Goal: Task Accomplishment & Management: Use online tool/utility

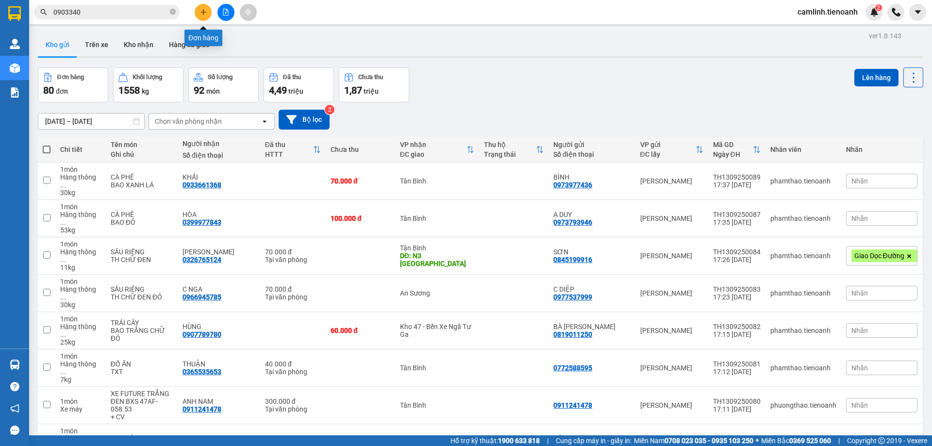
click at [205, 11] on icon "plus" at bounding box center [203, 12] width 7 height 7
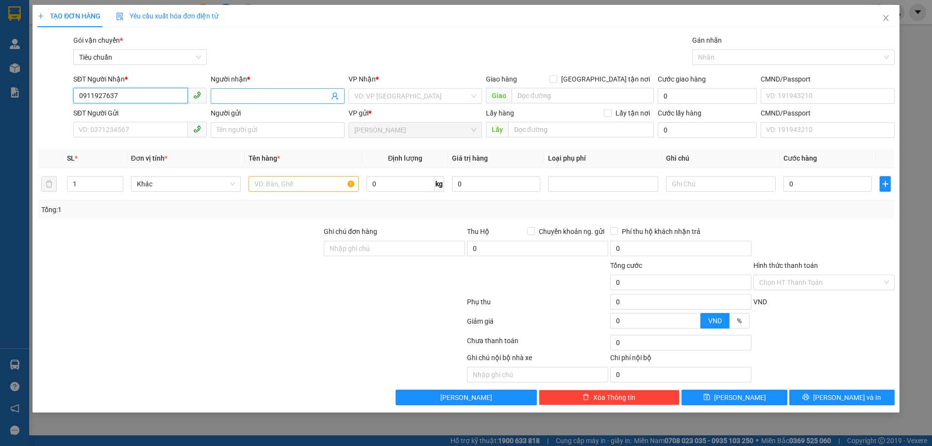
type input "0911927637"
click at [288, 95] on input "Người nhận *" at bounding box center [273, 96] width 112 height 11
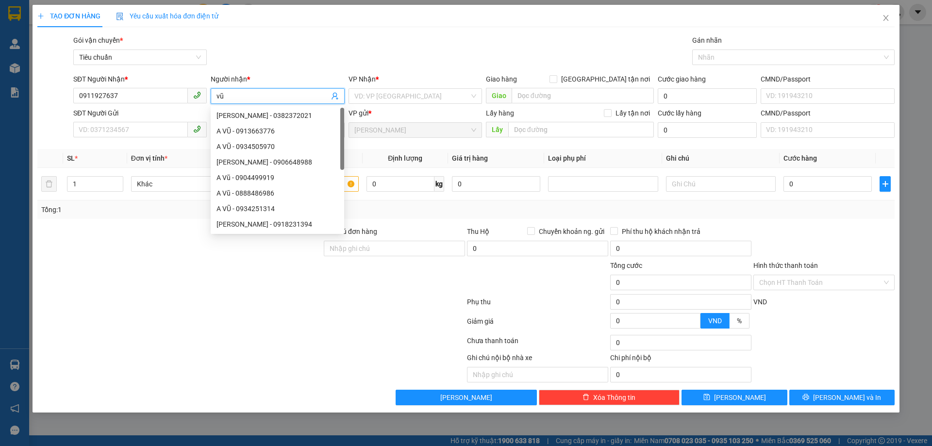
type input "v"
type input "VŨ"
click at [408, 101] on input "search" at bounding box center [411, 96] width 115 height 15
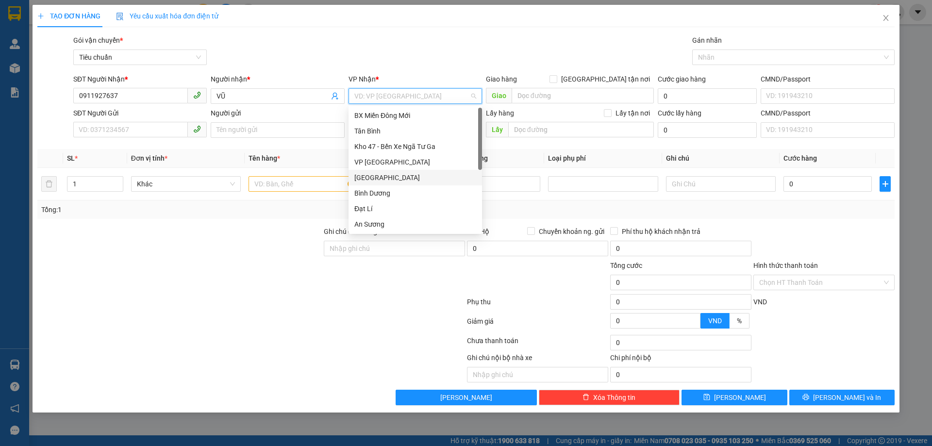
click at [394, 180] on div "[GEOGRAPHIC_DATA]" at bounding box center [415, 177] width 122 height 11
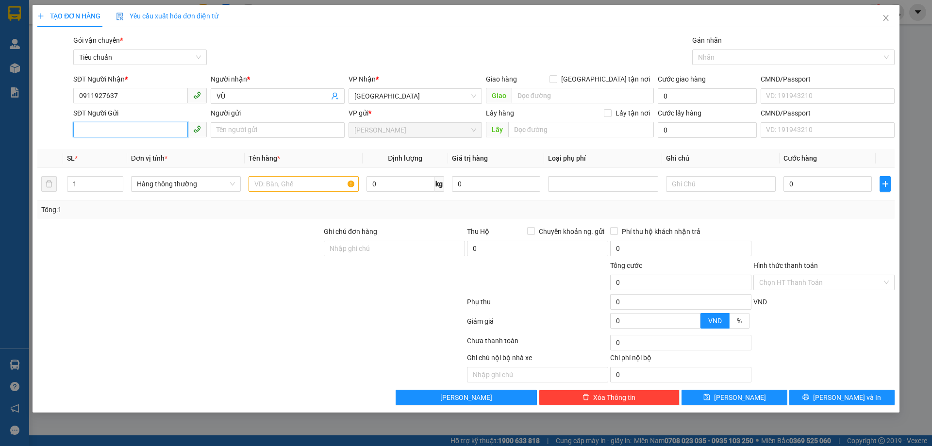
click at [170, 131] on input "SĐT Người Gửi" at bounding box center [130, 130] width 115 height 16
type input "0846315556"
click at [169, 148] on div "0846315556 - A KỲ" at bounding box center [140, 149] width 122 height 11
type input "A KỲ"
type input "300.000"
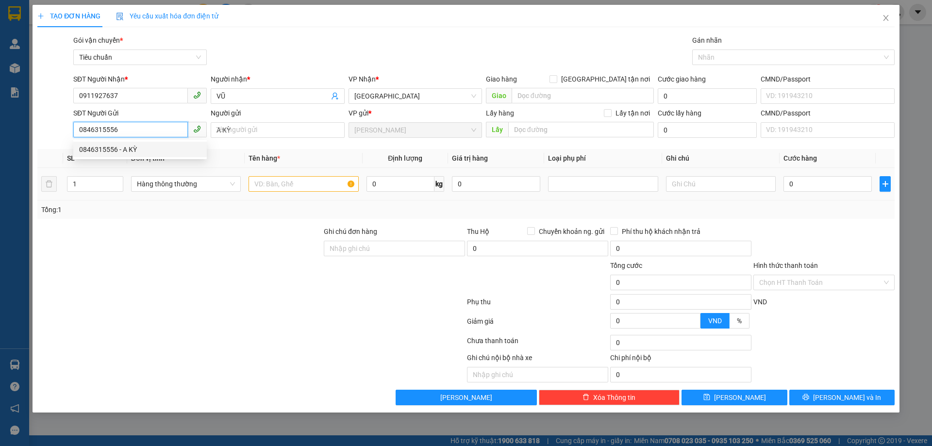
type input "300.000"
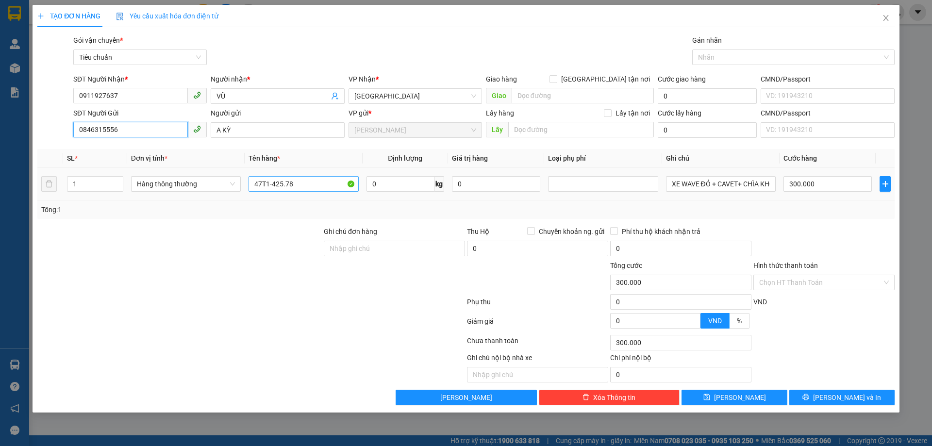
type input "0846315556"
click at [339, 185] on input "47T1-425.78" at bounding box center [304, 184] width 110 height 16
type input "CHÌA KHÓA"
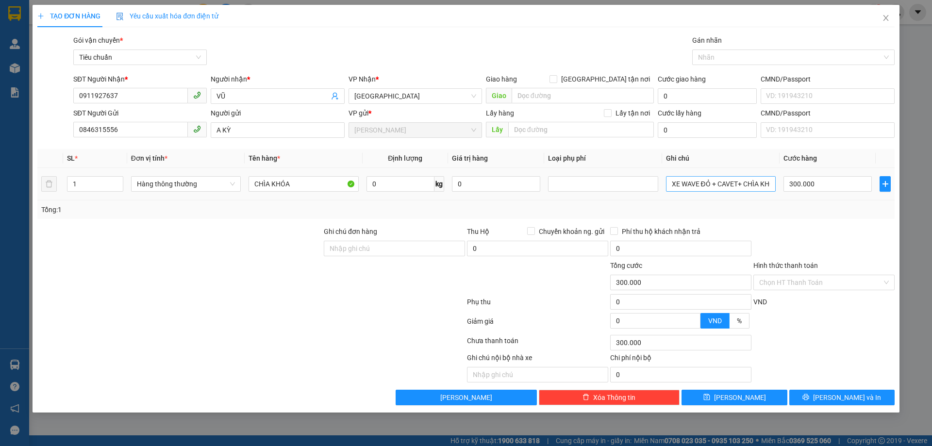
drag, startPoint x: 702, startPoint y: 199, endPoint x: 706, endPoint y: 188, distance: 11.7
click at [705, 194] on td "XE WAVE ĐỎ + CAVET+ CHÌA KHÓA" at bounding box center [721, 184] width 118 height 33
click at [706, 188] on input "XE WAVE ĐỎ + CAVET+ CHÌA KHÓA" at bounding box center [721, 184] width 110 height 16
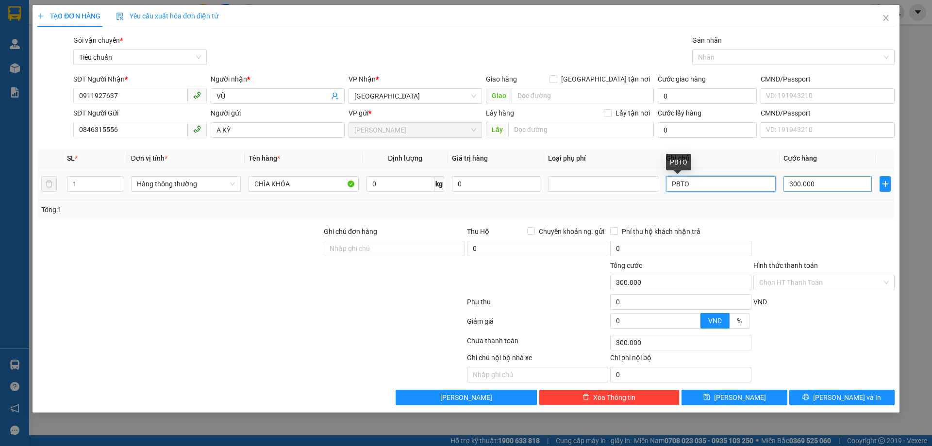
type input "PBTO"
type input "3"
type input "30"
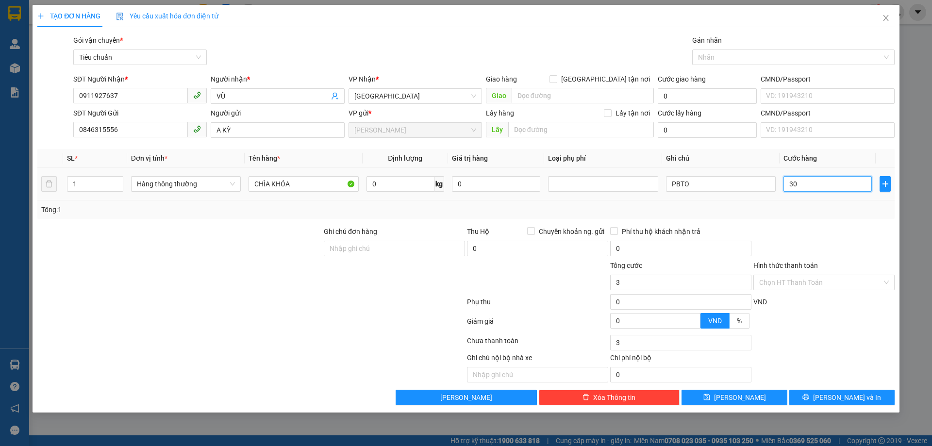
type input "30"
type input "30.000"
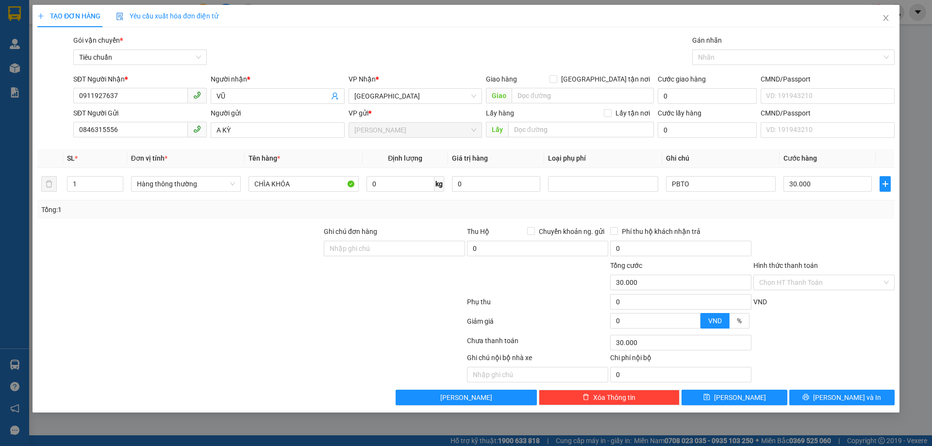
click at [812, 221] on div "Transit Pickup Surcharge Ids Transit Deliver Surcharge Ids Transit Deliver Surc…" at bounding box center [465, 220] width 857 height 370
drag, startPoint x: 868, startPoint y: 405, endPoint x: 869, endPoint y: 396, distance: 8.8
click at [869, 401] on button "[PERSON_NAME] và In" at bounding box center [841, 398] width 105 height 16
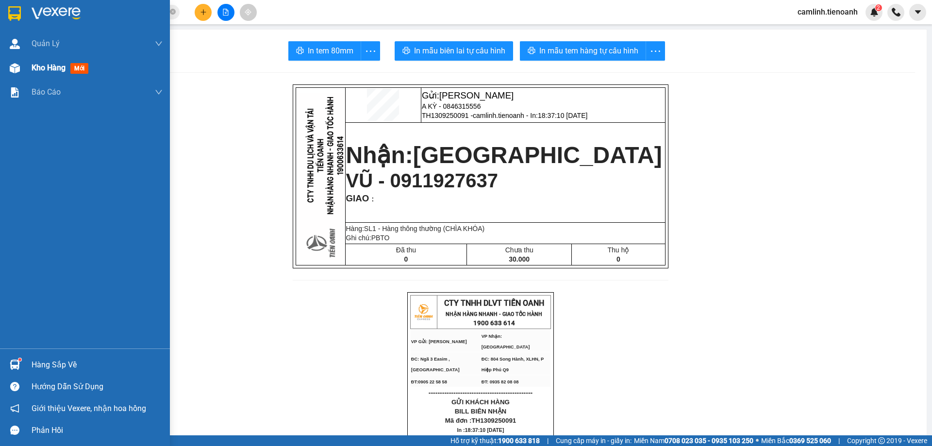
click at [10, 66] on img at bounding box center [15, 68] width 10 height 10
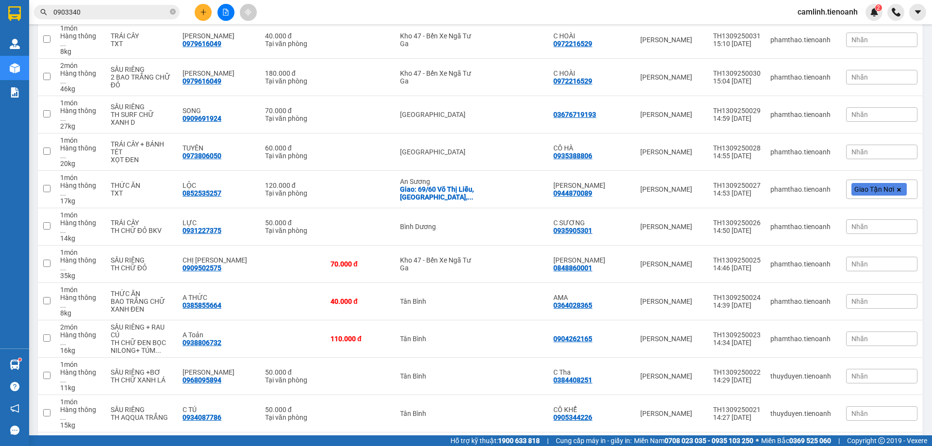
scroll to position [1984, 0]
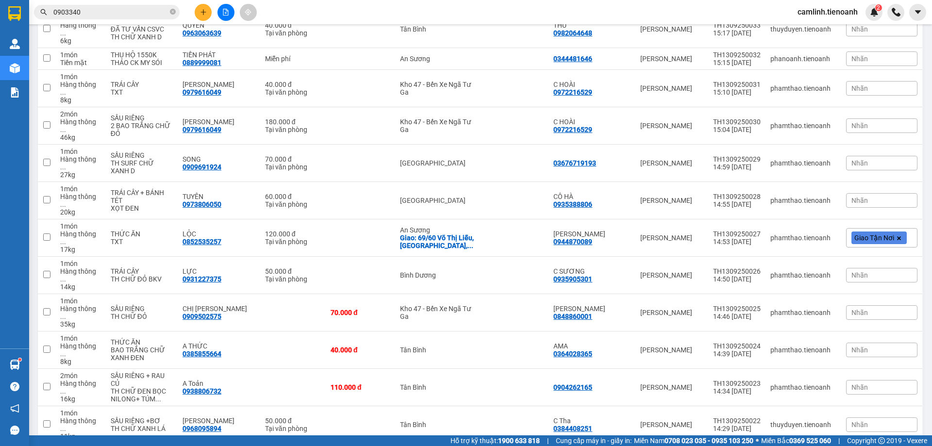
checkbox input "true"
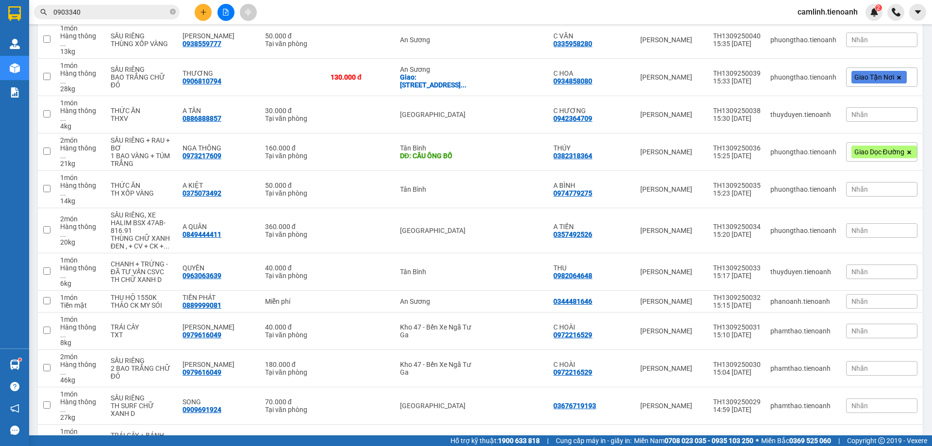
checkbox input "true"
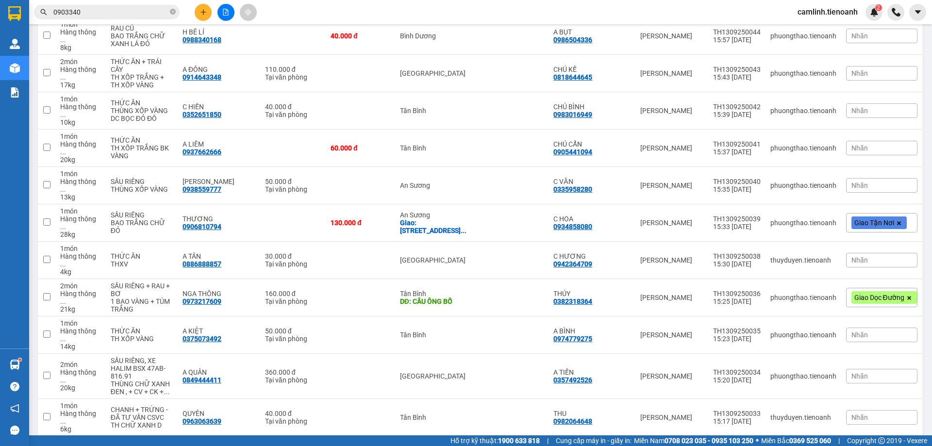
checkbox input "true"
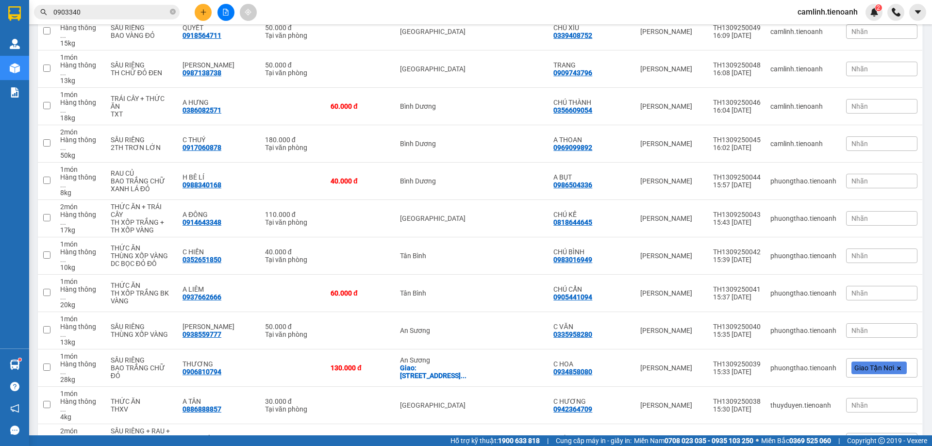
scroll to position [1450, 0]
checkbox input "true"
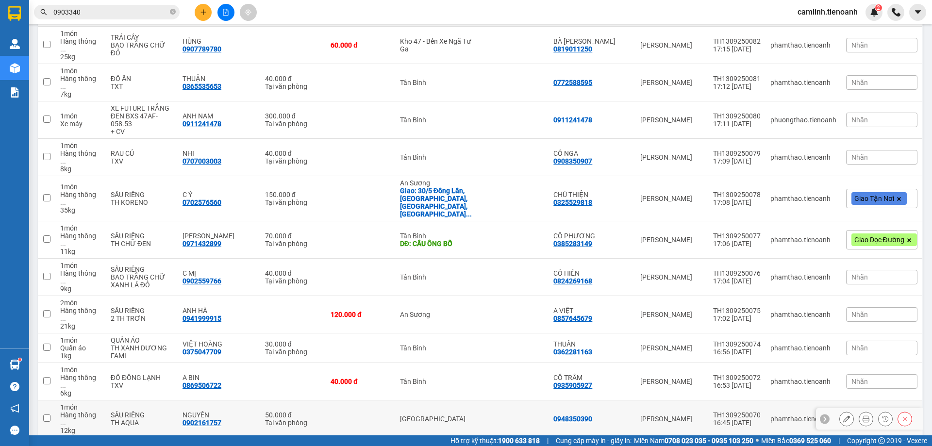
scroll to position [236, 0]
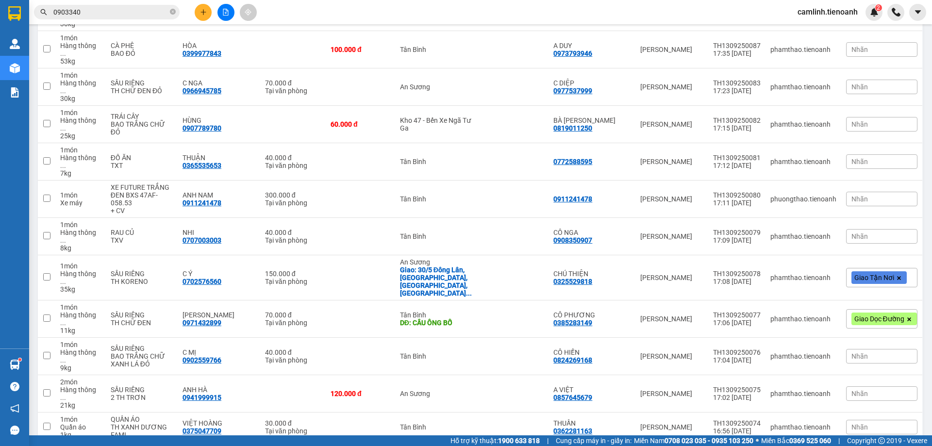
checkbox input "true"
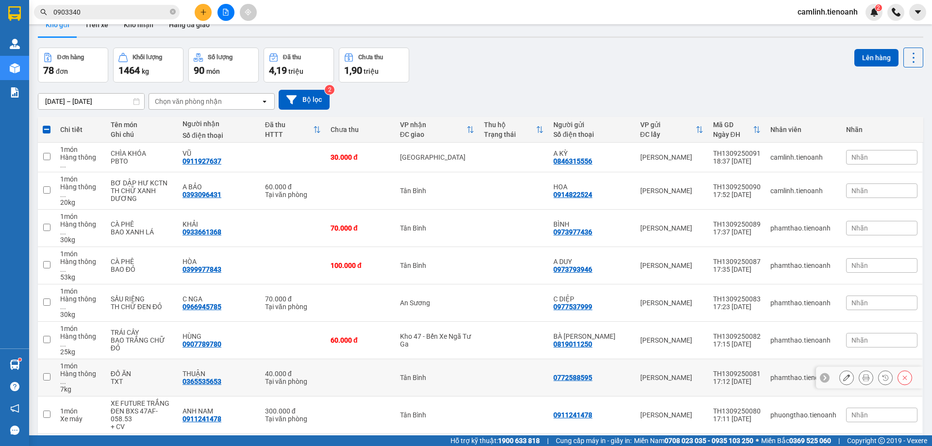
scroll to position [0, 0]
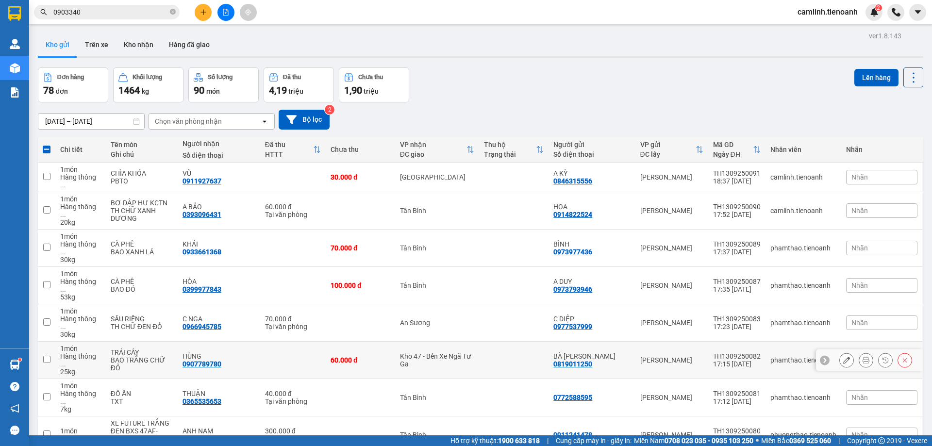
click at [475, 353] on div "Kho 47 - Bến Xe Ngã Tư Ga" at bounding box center [437, 361] width 75 height 16
checkbox input "true"
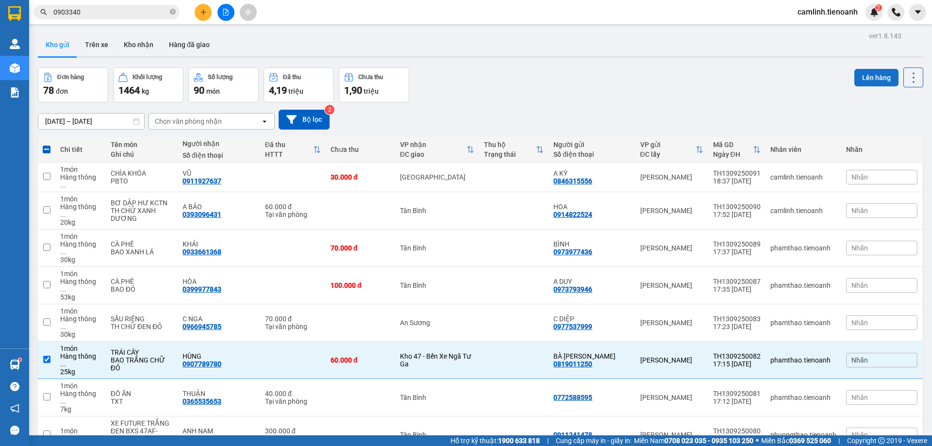
click at [869, 72] on button "Lên hàng" at bounding box center [877, 77] width 44 height 17
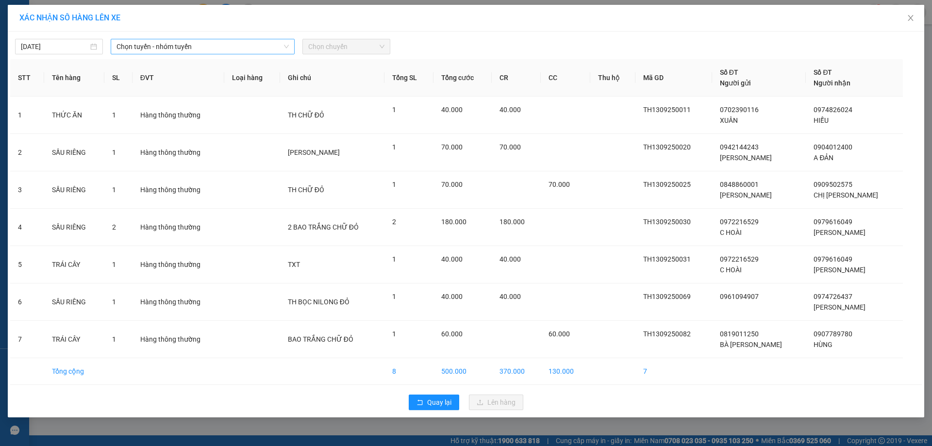
click at [167, 47] on span "Chọn tuyến - nhóm tuyến" at bounding box center [203, 46] width 172 height 15
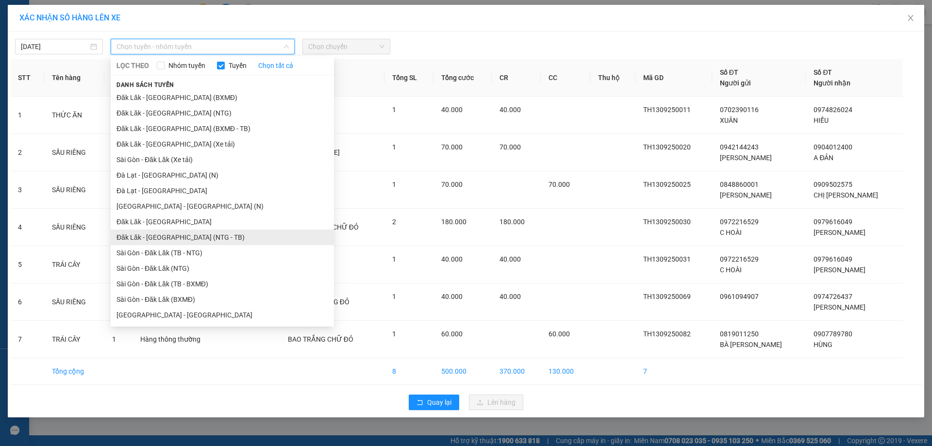
click at [175, 235] on li "Đăk Lăk - [GEOGRAPHIC_DATA] (NTG - TB)" at bounding box center [222, 238] width 223 height 16
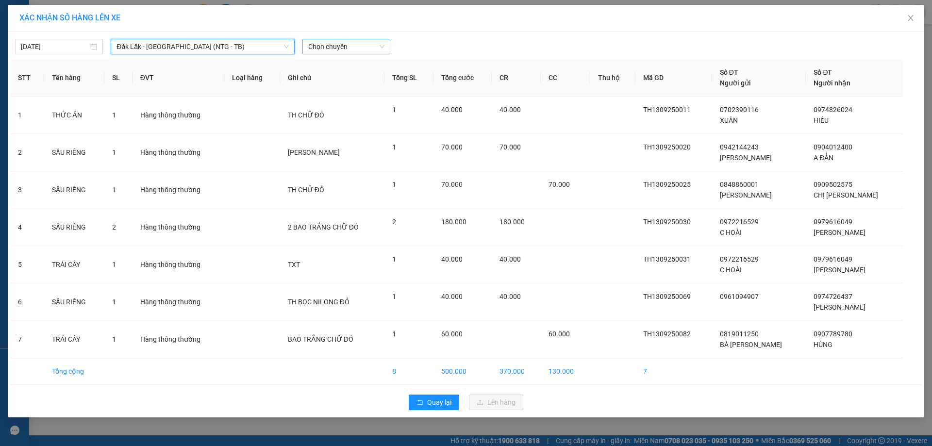
click at [363, 46] on span "Chọn chuyến" at bounding box center [346, 46] width 76 height 15
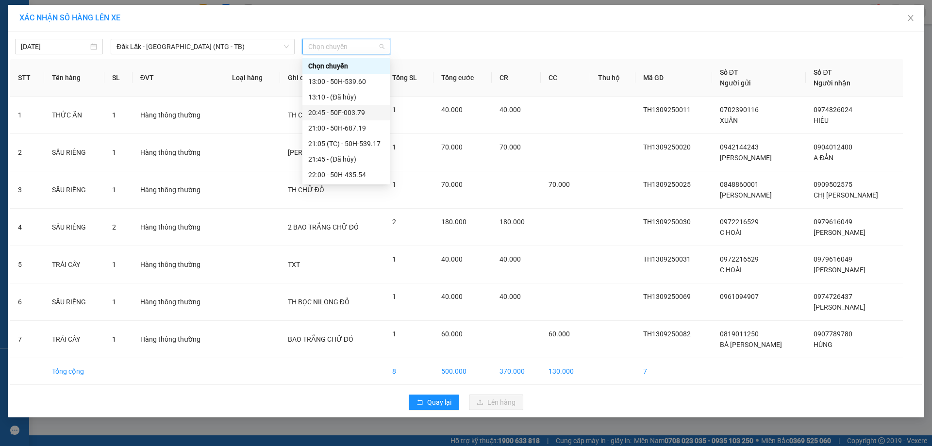
click at [356, 112] on div "20:45 - 50F-003.79" at bounding box center [346, 112] width 76 height 11
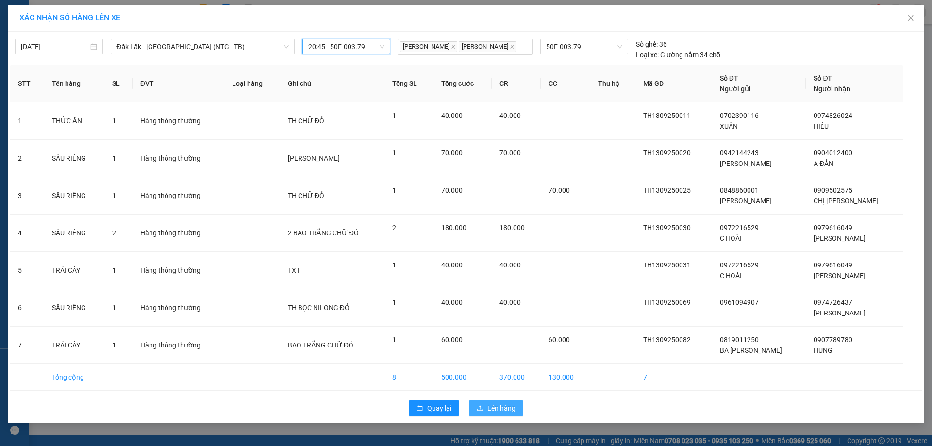
click at [501, 414] on span "Lên hàng" at bounding box center [501, 408] width 28 height 11
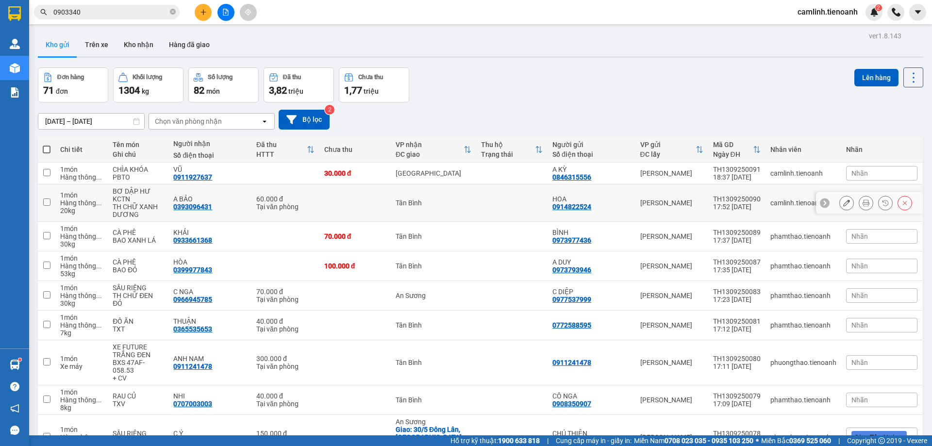
click at [362, 202] on td at bounding box center [354, 203] width 71 height 37
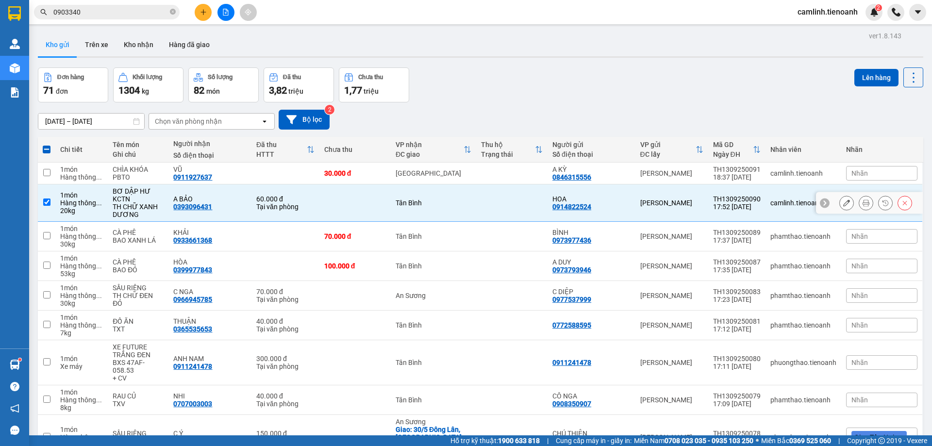
click at [302, 205] on div "Tại văn phòng" at bounding box center [285, 207] width 58 height 8
checkbox input "false"
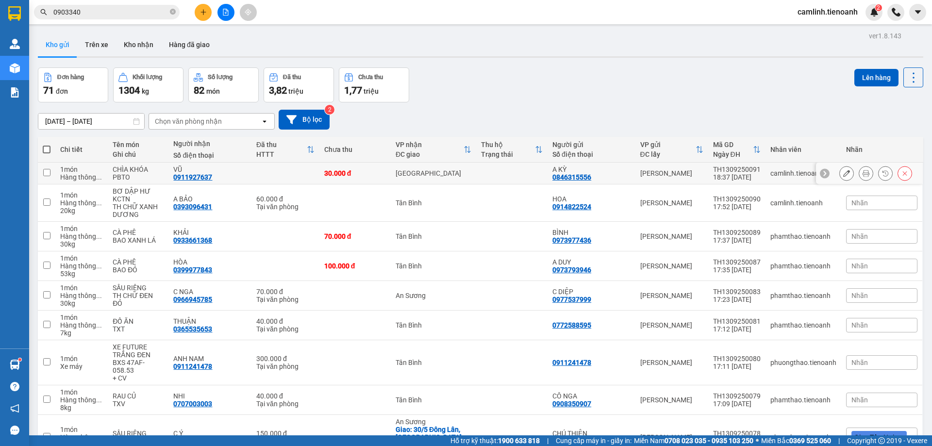
click at [50, 170] on input "checkbox" at bounding box center [46, 172] width 7 height 7
checkbox input "true"
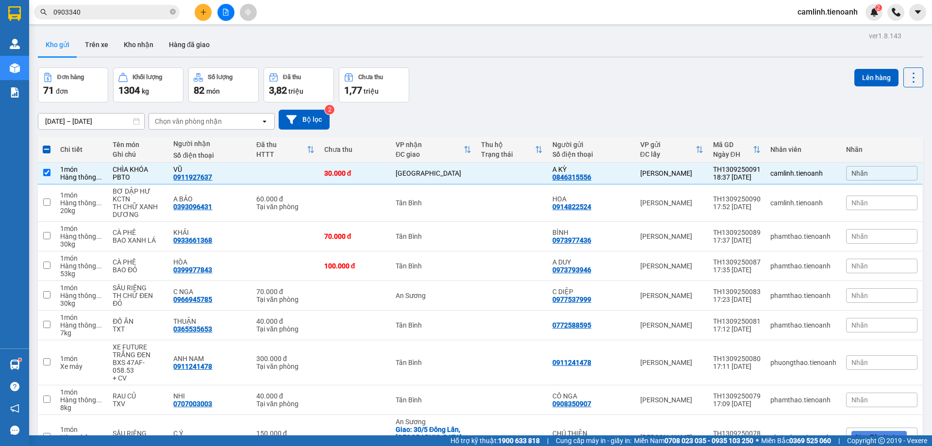
click at [49, 148] on span at bounding box center [47, 150] width 8 height 8
click at [47, 145] on input "checkbox" at bounding box center [47, 145] width 0 height 0
checkbox input "true"
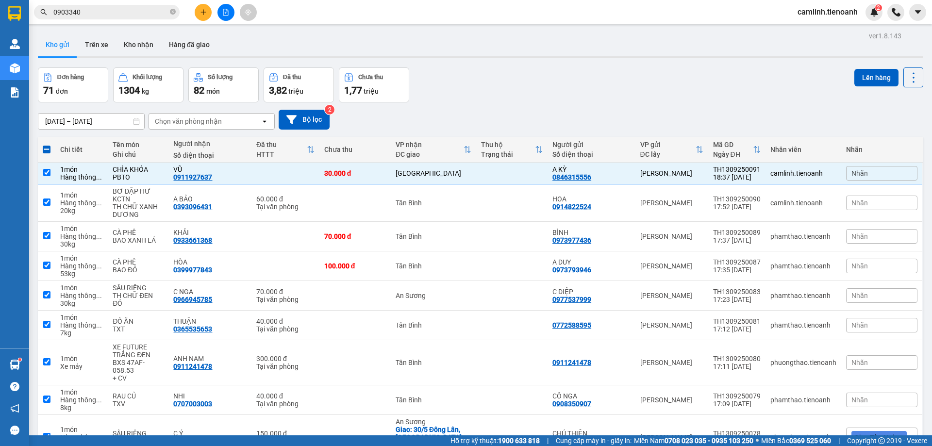
checkbox input "true"
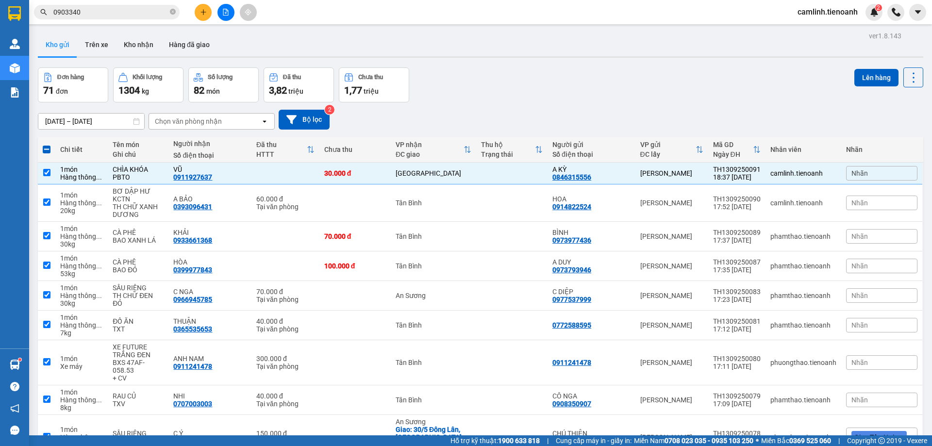
checkbox input "true"
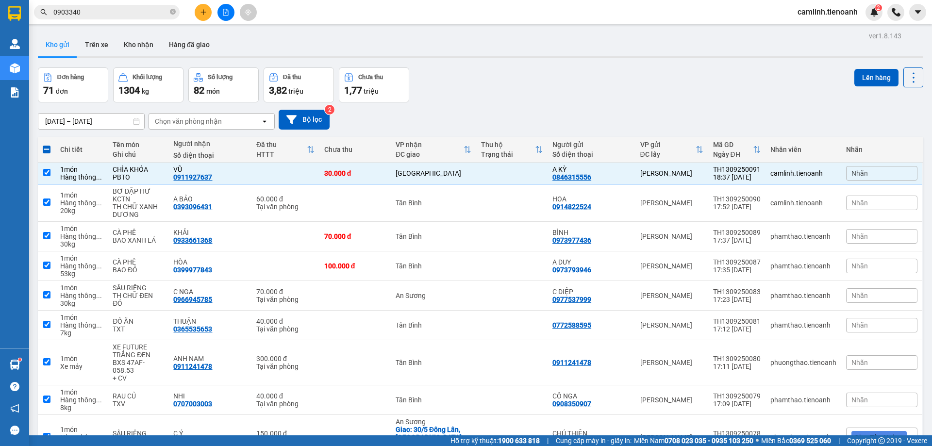
checkbox input "true"
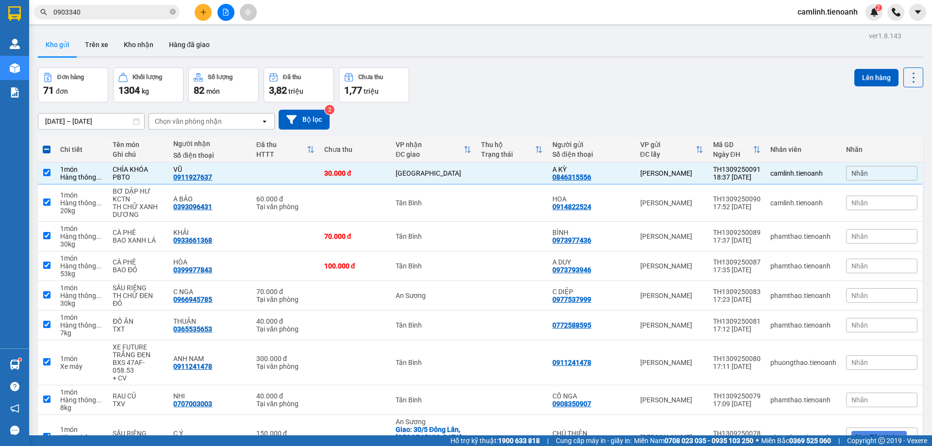
checkbox input "true"
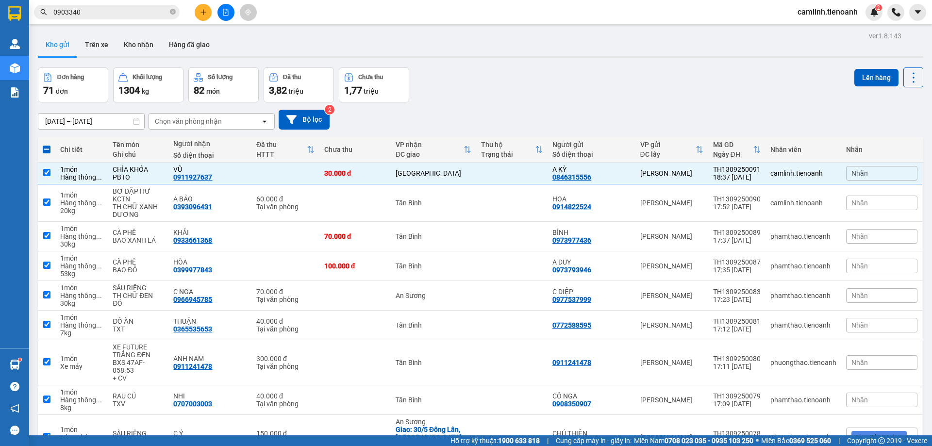
checkbox input "true"
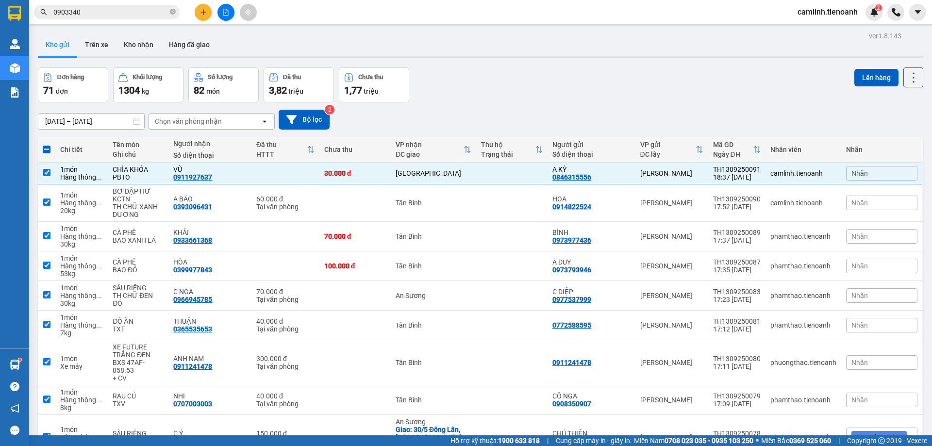
checkbox input "true"
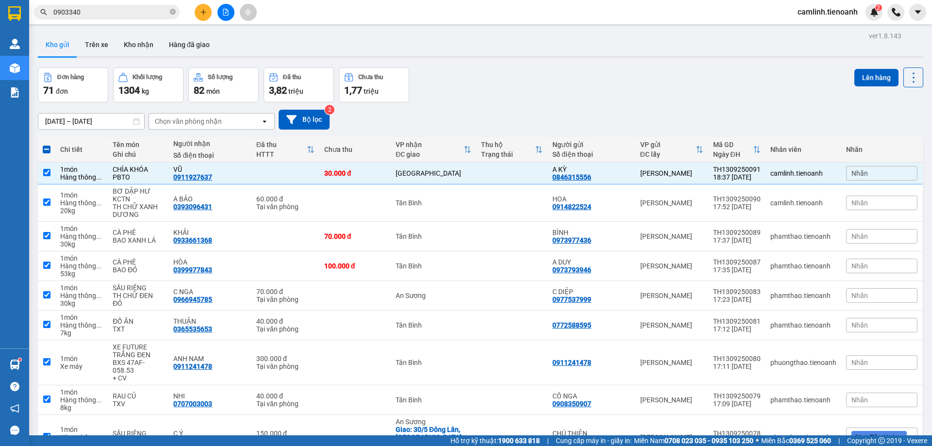
checkbox input "true"
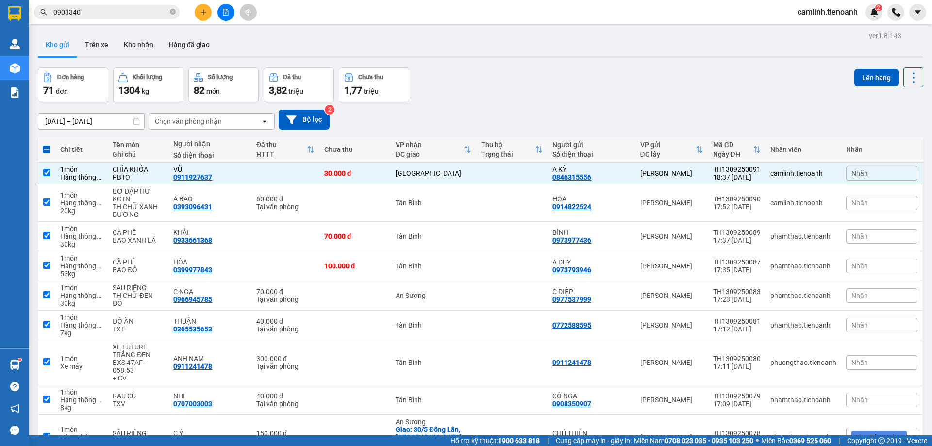
checkbox input "true"
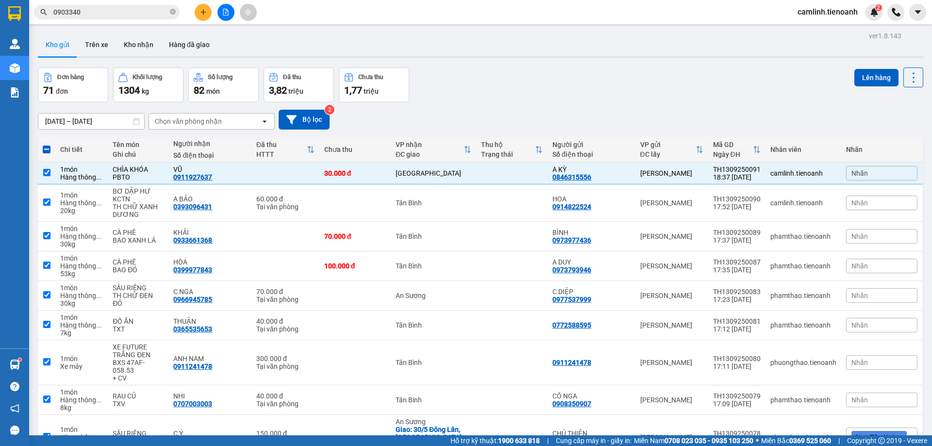
checkbox input "true"
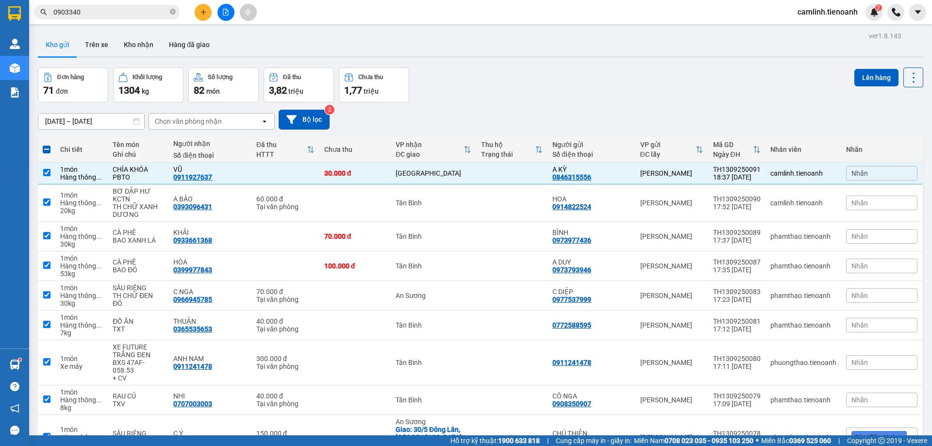
checkbox input "true"
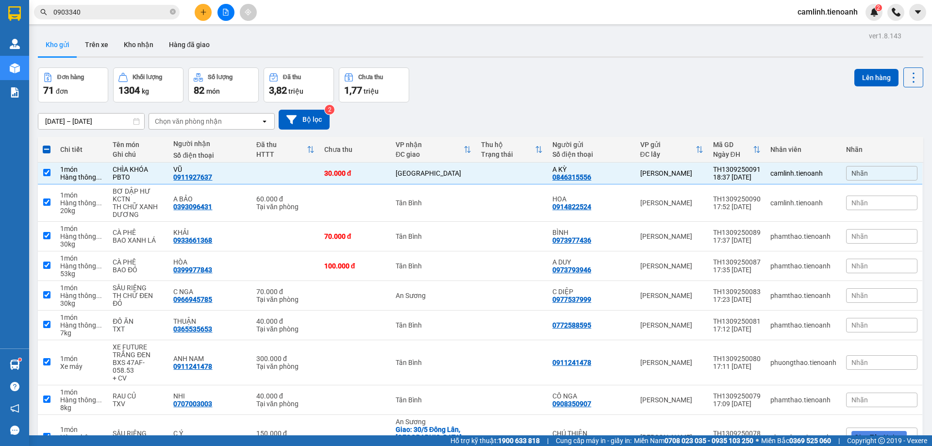
checkbox input "true"
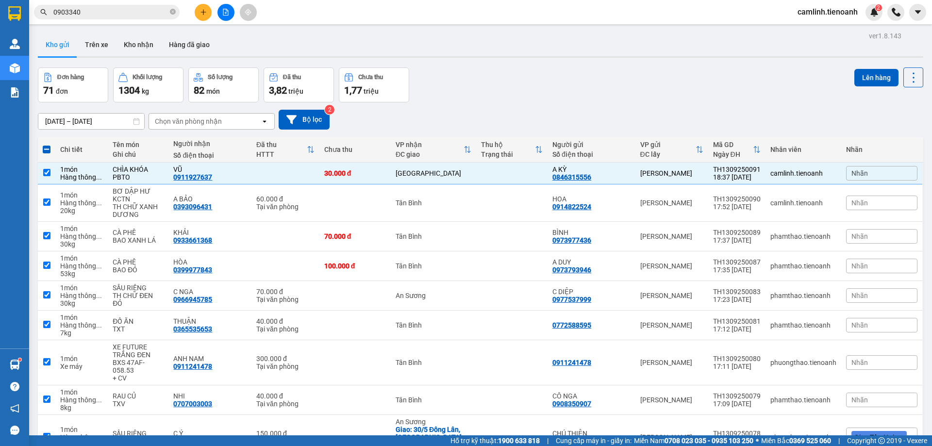
checkbox input "true"
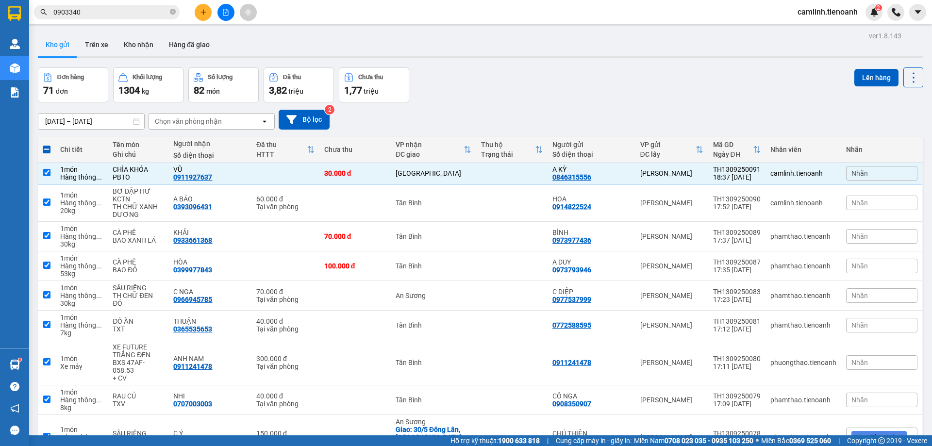
checkbox input "true"
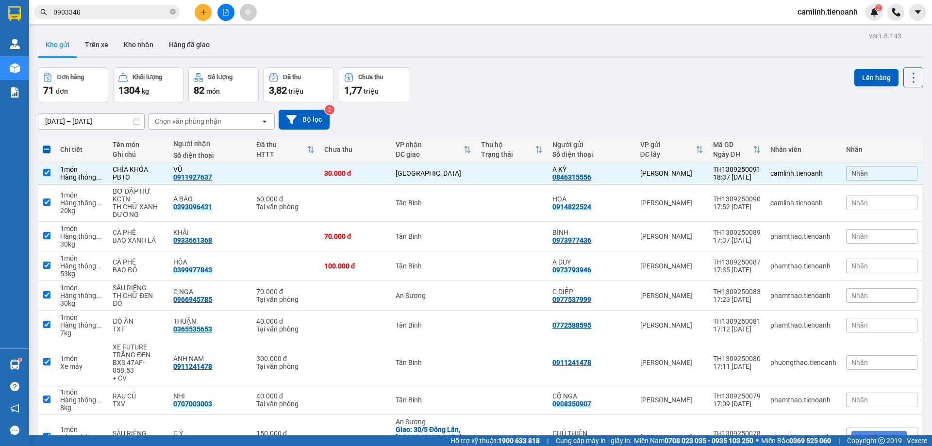
checkbox input "true"
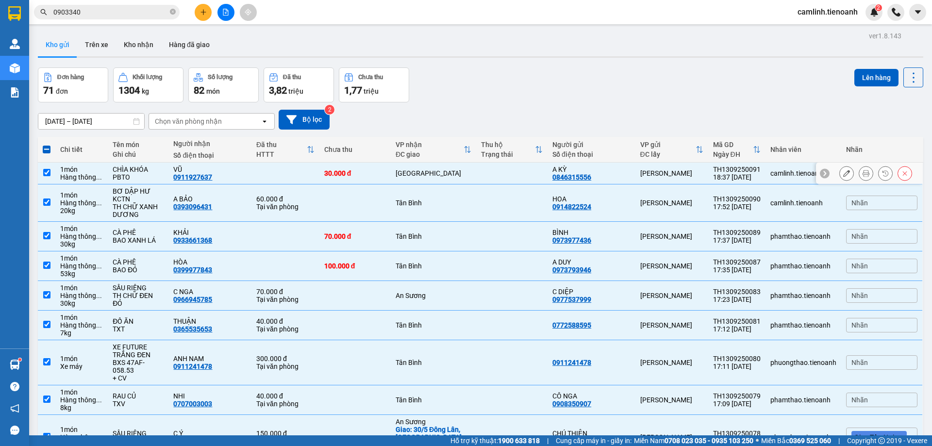
click at [208, 175] on div "0911927637" at bounding box center [192, 177] width 39 height 8
click at [492, 171] on td at bounding box center [511, 174] width 71 height 22
checkbox input "false"
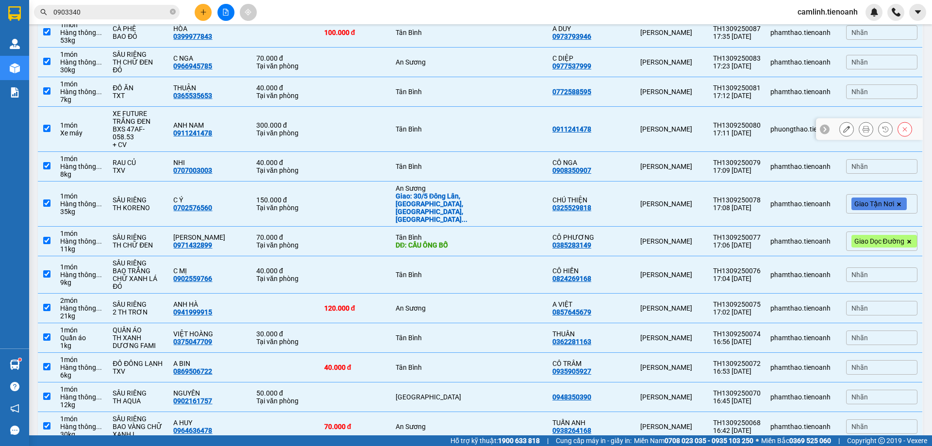
scroll to position [243, 0]
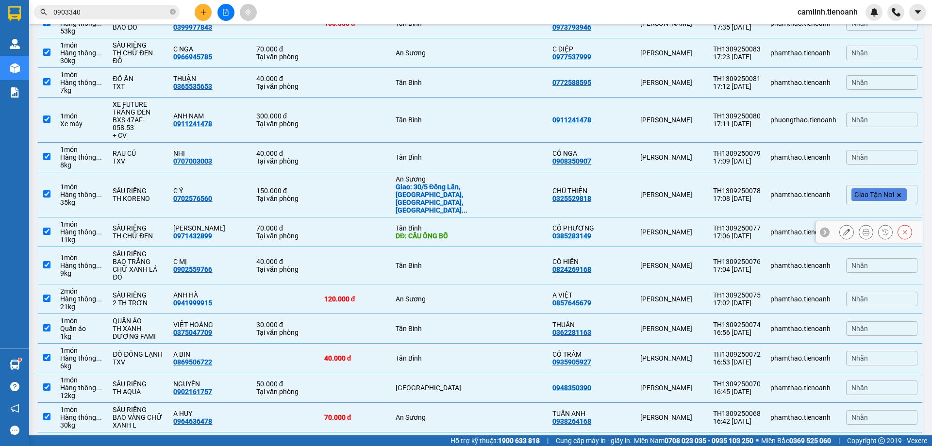
click at [494, 218] on td at bounding box center [511, 233] width 71 height 30
checkbox input "false"
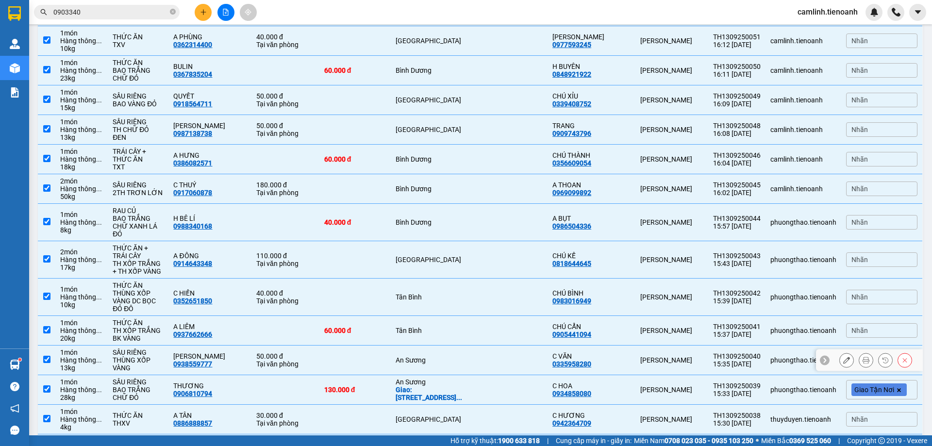
scroll to position [1311, 0]
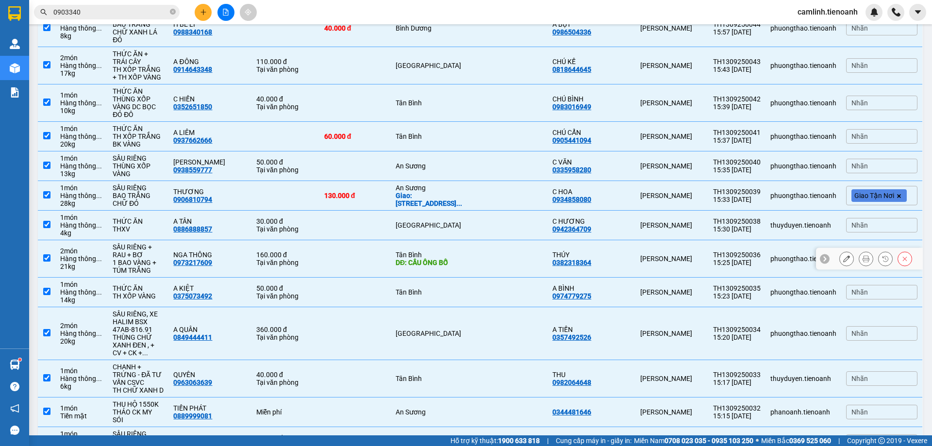
click at [467, 240] on td "Tân Bình DĐ: CẦU ÔNG BỐ" at bounding box center [433, 258] width 85 height 37
checkbox input "false"
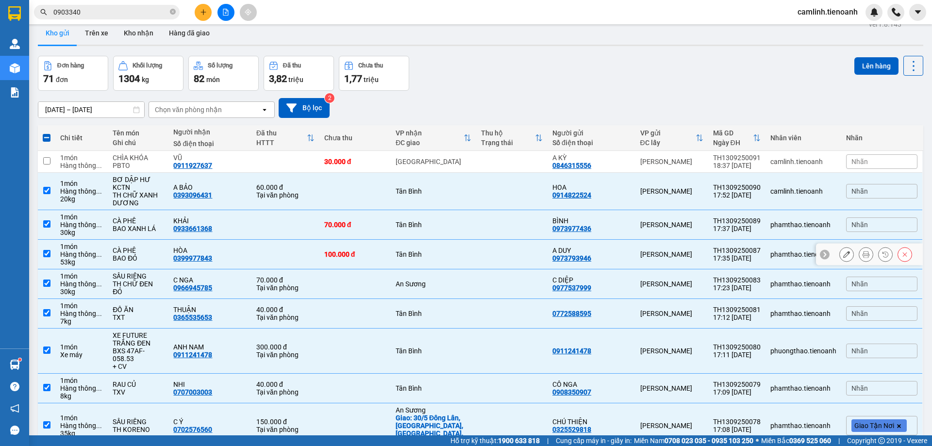
scroll to position [0, 0]
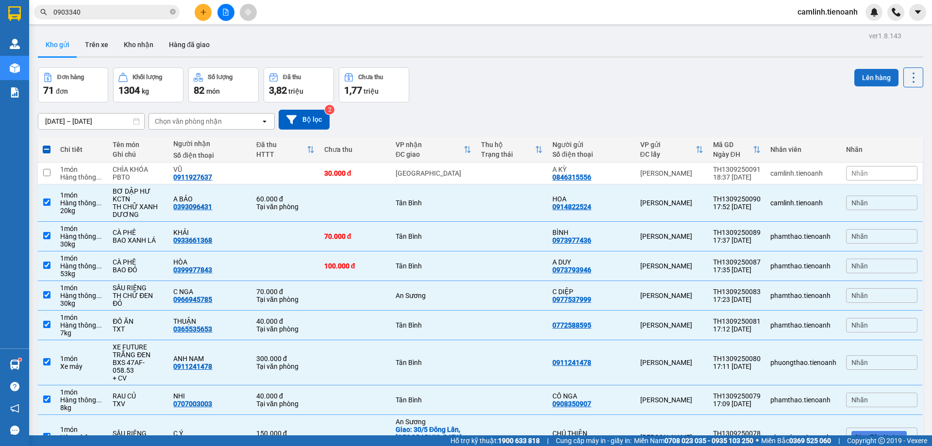
click at [877, 77] on button "Lên hàng" at bounding box center [877, 77] width 44 height 17
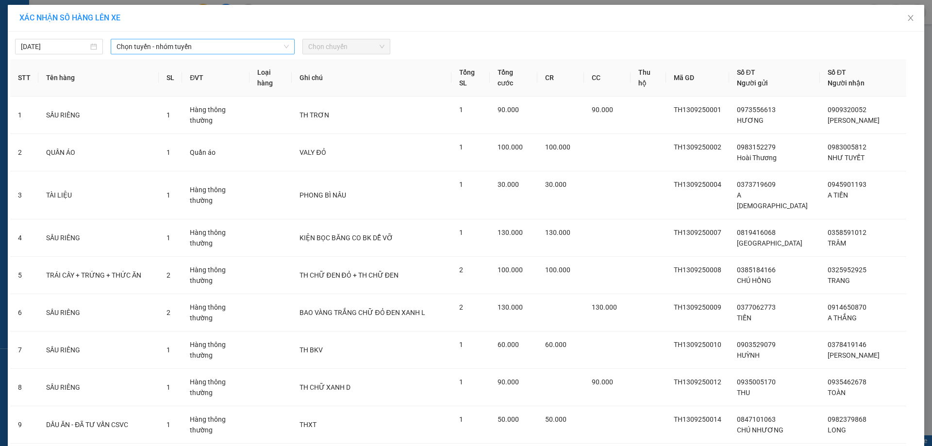
click at [200, 43] on span "Chọn tuyến - nhóm tuyến" at bounding box center [203, 46] width 172 height 15
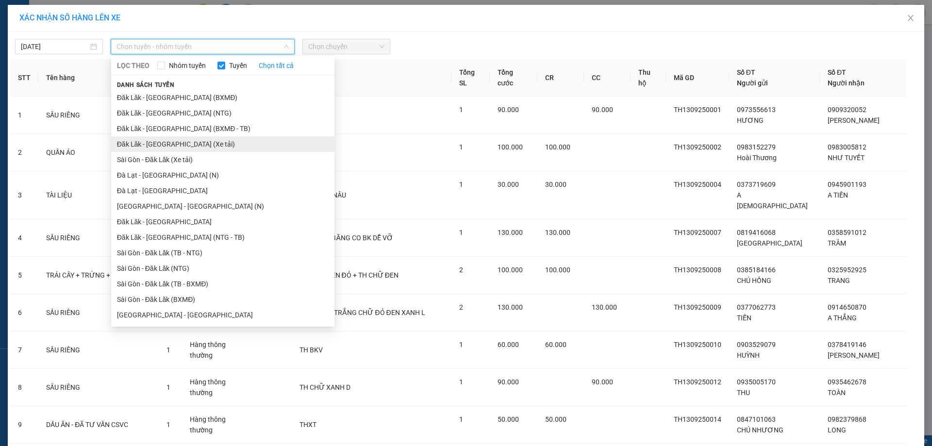
click at [174, 138] on li "Đăk Lăk - [GEOGRAPHIC_DATA] (Xe tải)" at bounding box center [222, 144] width 223 height 16
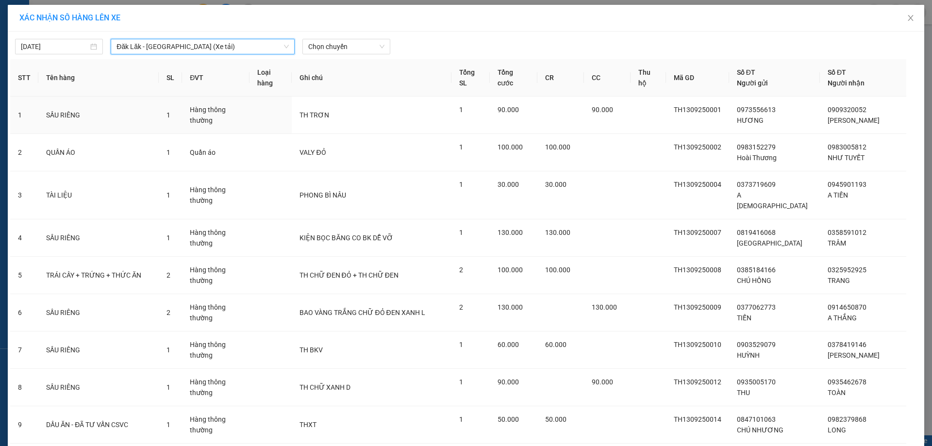
click at [341, 50] on span "Chọn chuyến" at bounding box center [346, 46] width 76 height 15
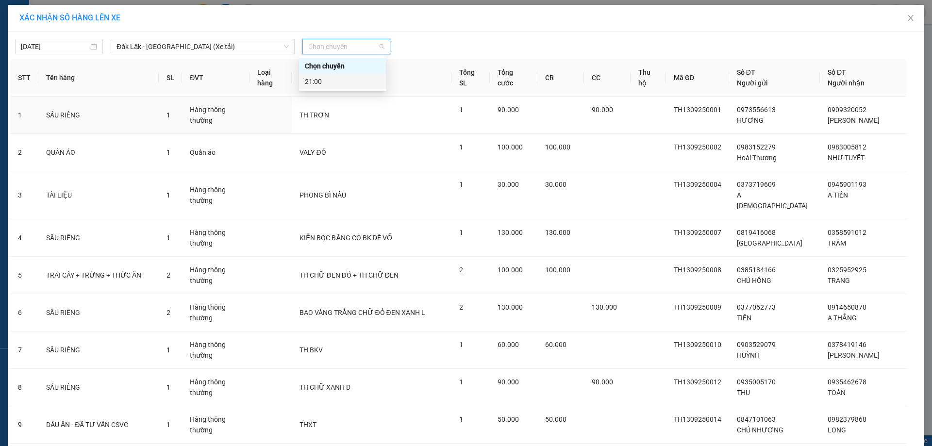
click at [352, 83] on div "21:00" at bounding box center [343, 81] width 76 height 11
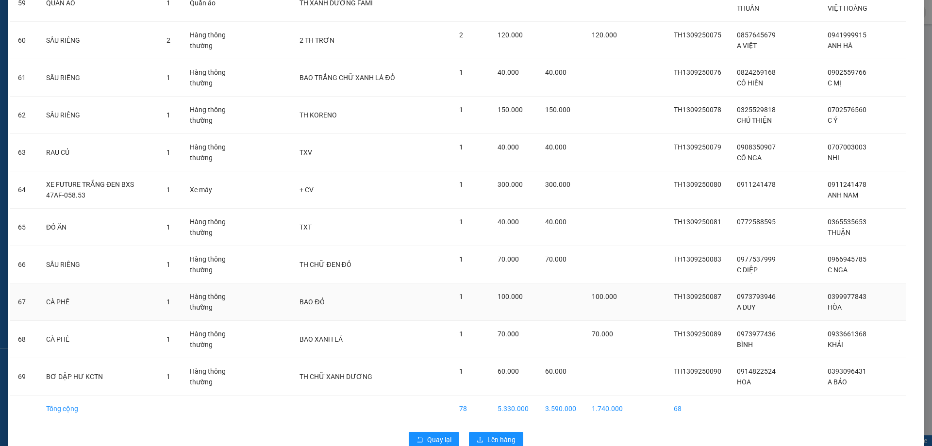
scroll to position [2307, 0]
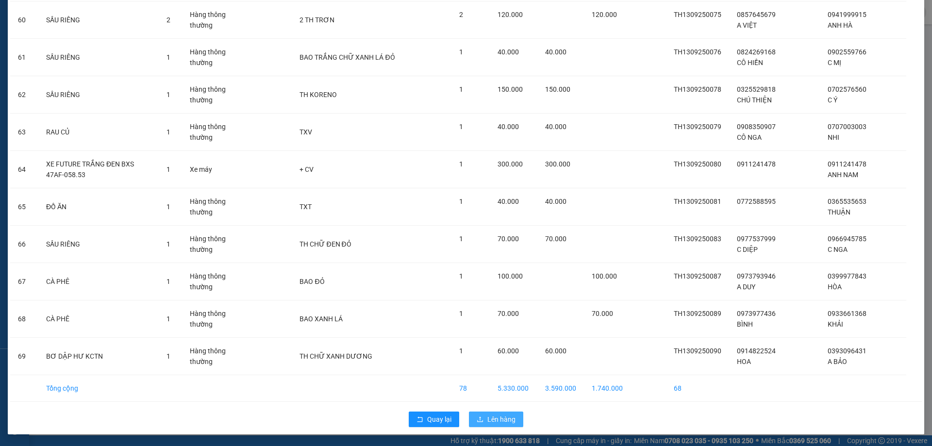
click at [509, 416] on span "Lên hàng" at bounding box center [501, 419] width 28 height 11
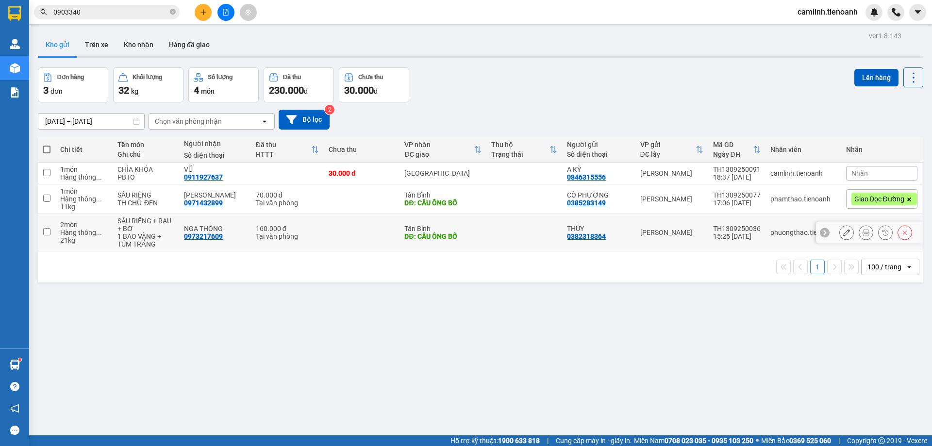
click at [341, 231] on td at bounding box center [362, 232] width 76 height 37
checkbox input "true"
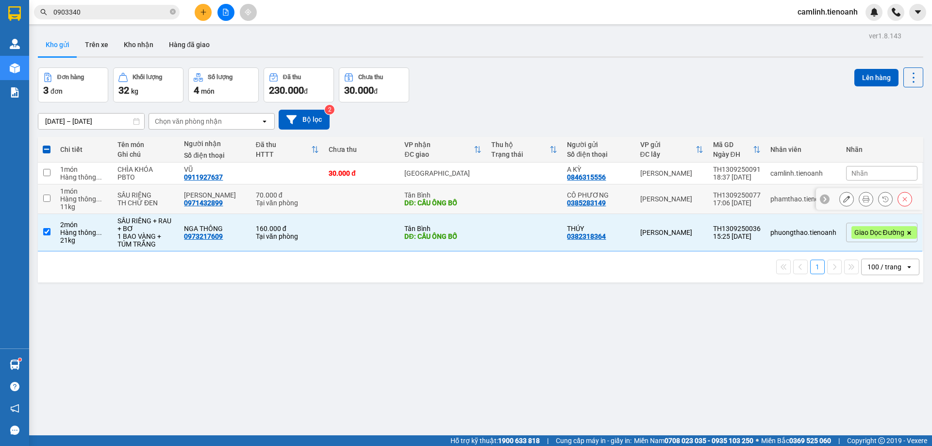
click at [256, 203] on div "Tại văn phòng" at bounding box center [287, 203] width 63 height 8
checkbox input "true"
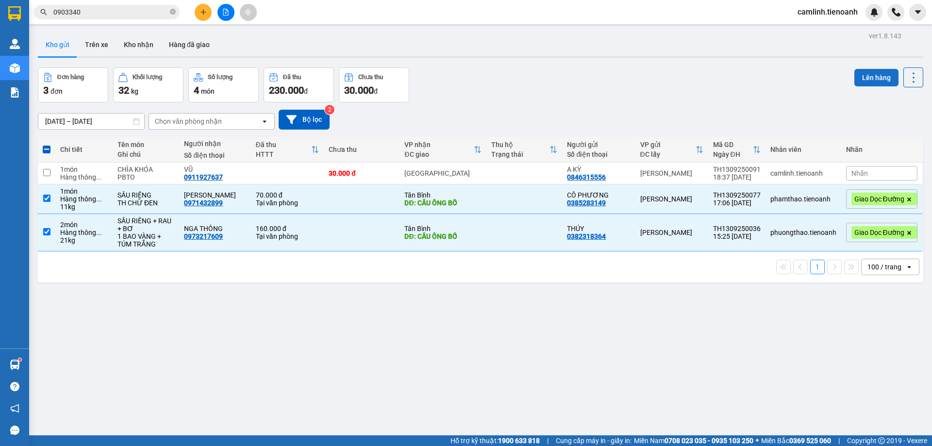
click at [866, 82] on button "Lên hàng" at bounding box center [877, 77] width 44 height 17
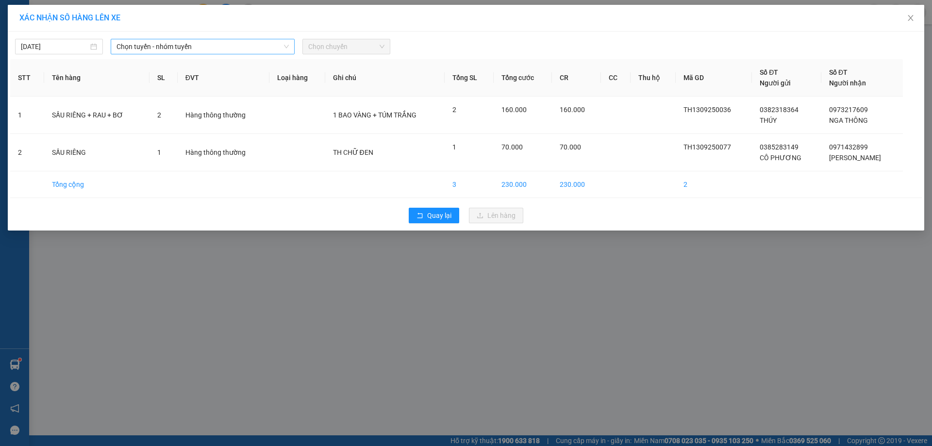
click at [136, 39] on div "Chọn tuyến - nhóm tuyến" at bounding box center [203, 47] width 184 height 16
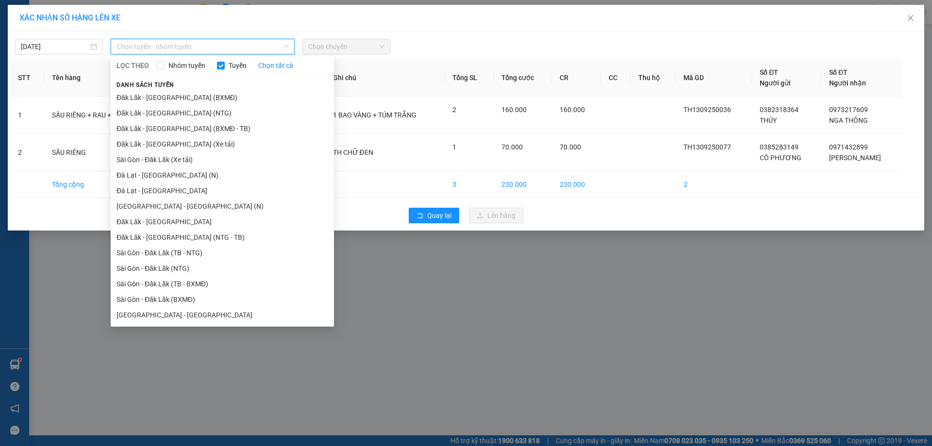
click at [139, 43] on span "Chọn tuyến - nhóm tuyến" at bounding box center [203, 46] width 172 height 15
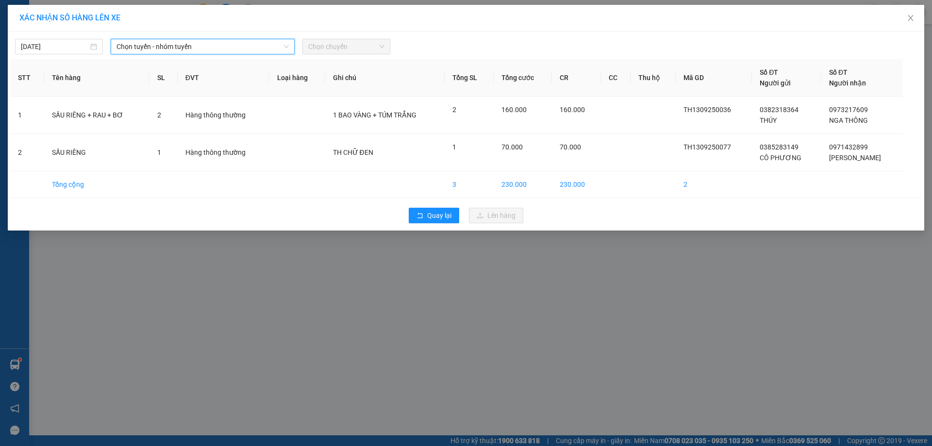
click at [139, 43] on span "Chọn tuyến - nhóm tuyến" at bounding box center [203, 46] width 172 height 15
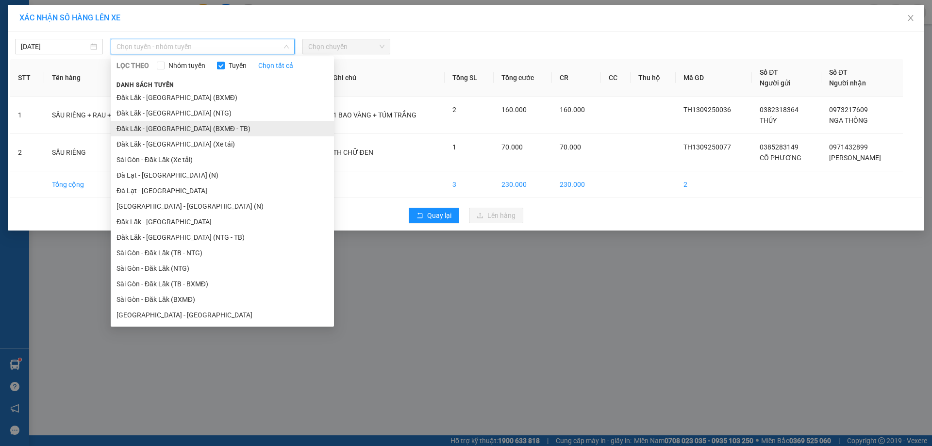
click at [174, 126] on li "Đăk Lăk - [GEOGRAPHIC_DATA] (BXMĐ - TB)" at bounding box center [222, 129] width 223 height 16
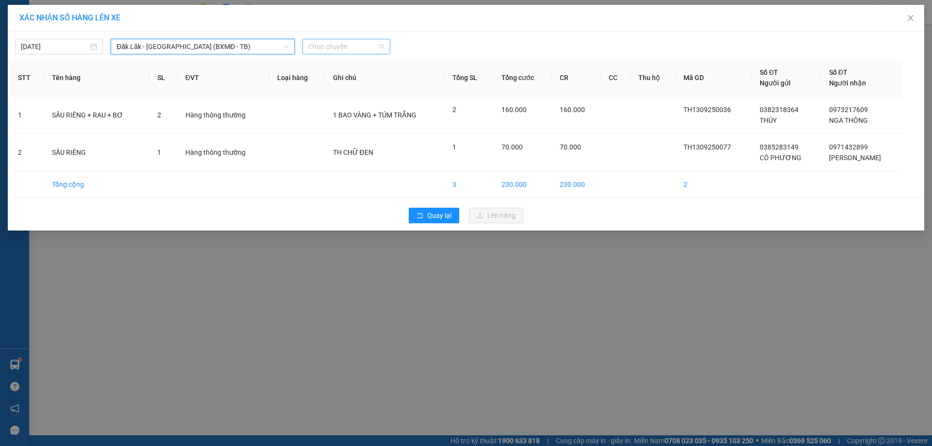
click at [341, 47] on span "Chọn chuyến" at bounding box center [346, 46] width 76 height 15
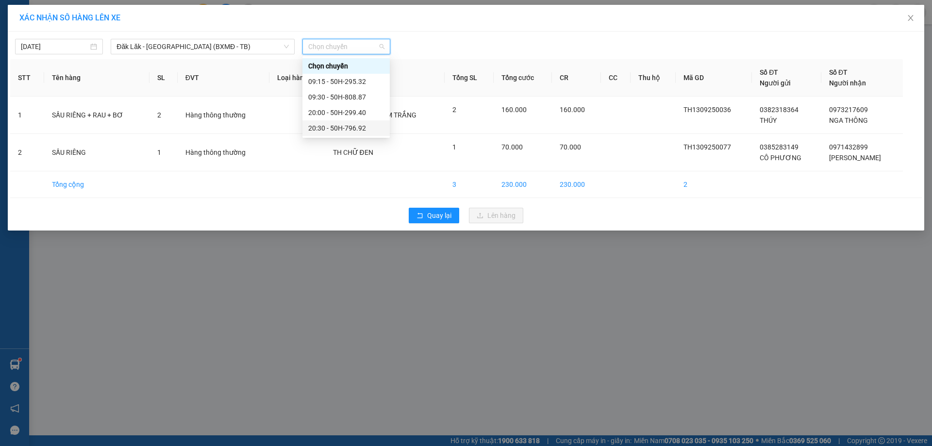
click at [345, 127] on div "20:30 - 50H-796.92" at bounding box center [346, 128] width 76 height 11
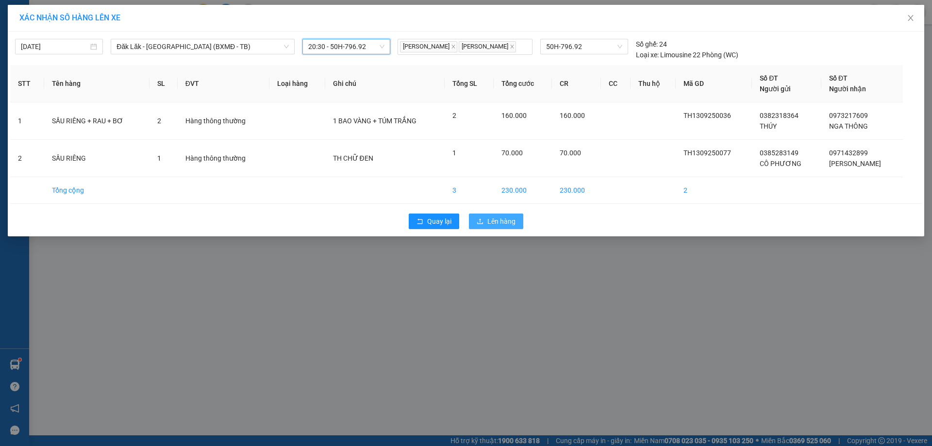
click at [505, 218] on span "Lên hàng" at bounding box center [501, 221] width 28 height 11
